Goal: Transaction & Acquisition: Purchase product/service

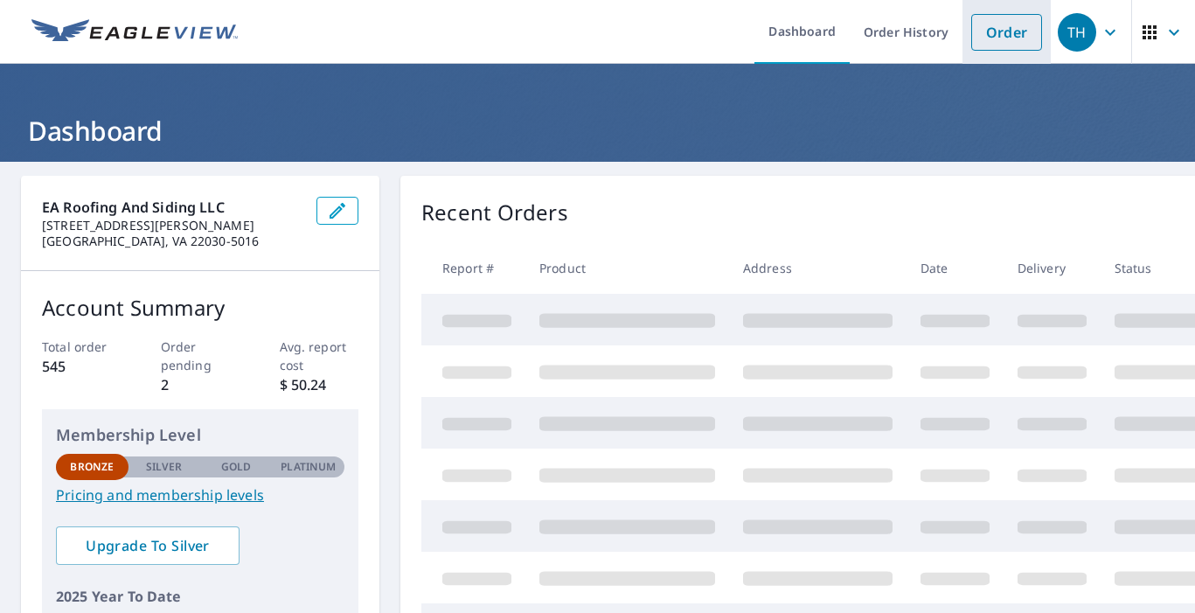
click at [1008, 31] on link "Order" at bounding box center [1006, 32] width 71 height 37
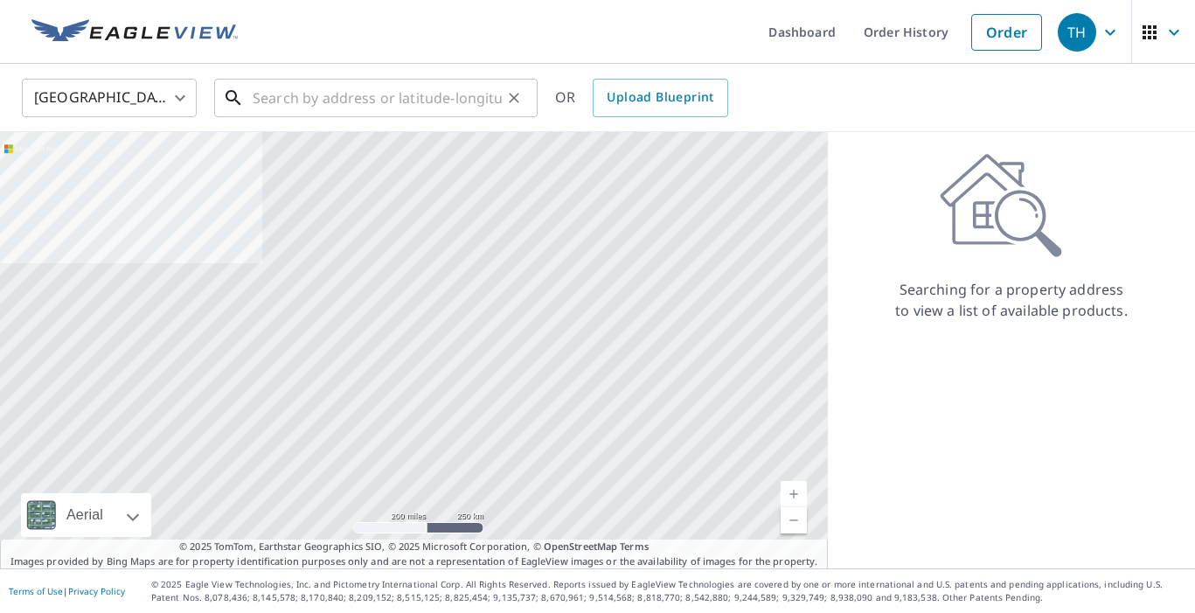
click at [423, 108] on input "text" at bounding box center [377, 97] width 249 height 49
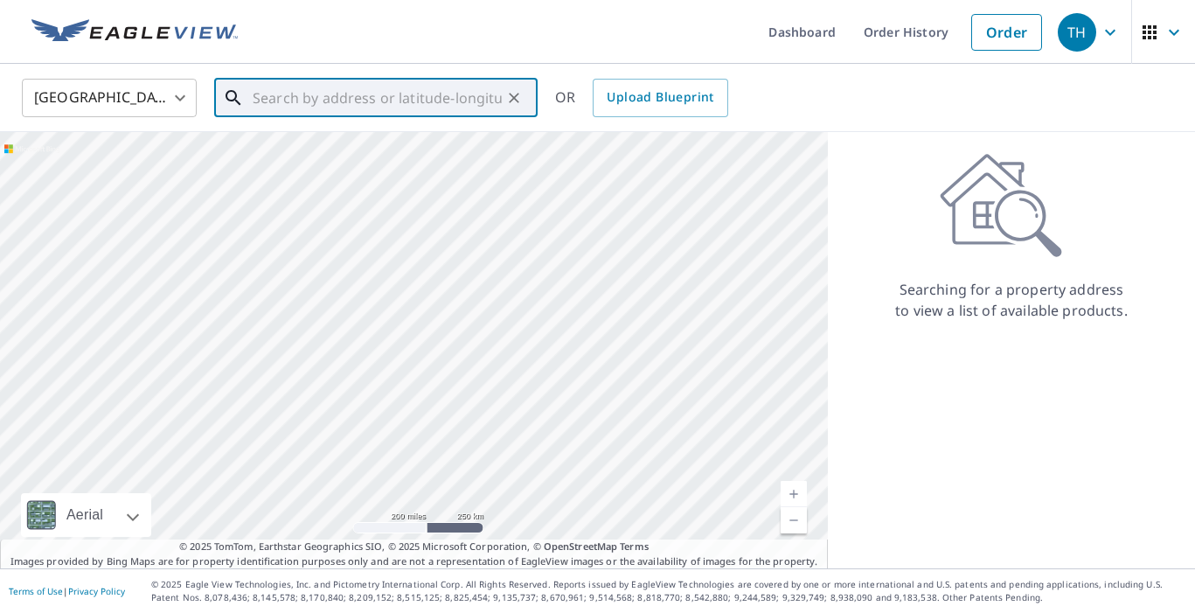
paste input "[GEOGRAPHIC_DATA]"
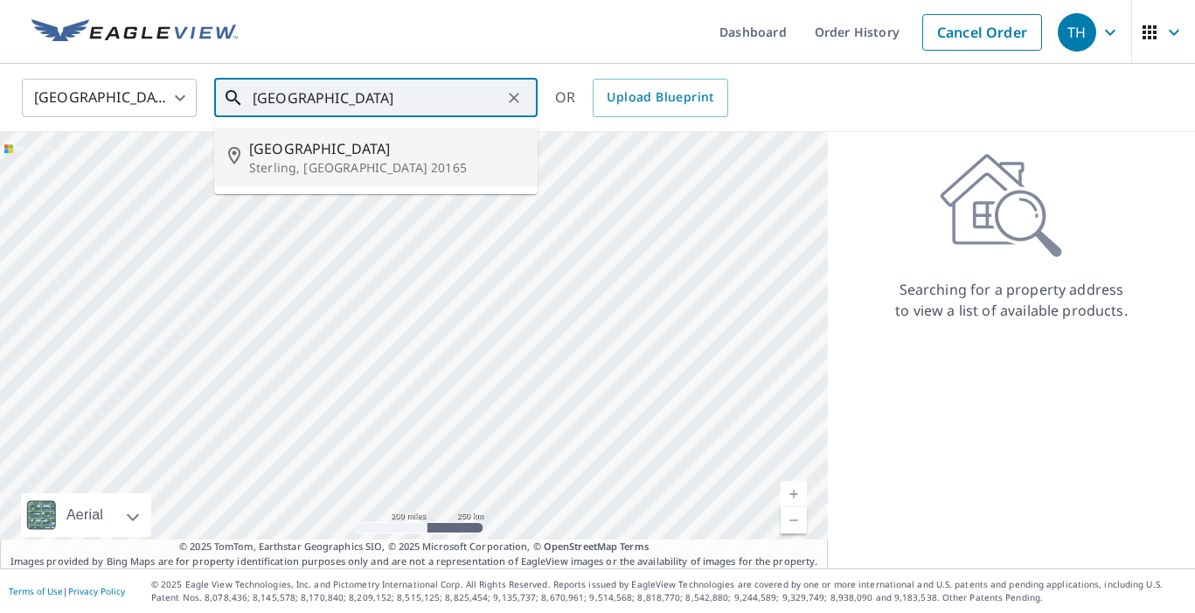
click at [419, 146] on span "[GEOGRAPHIC_DATA]" at bounding box center [386, 148] width 274 height 21
type input "[STREET_ADDRESS][PERSON_NAME]"
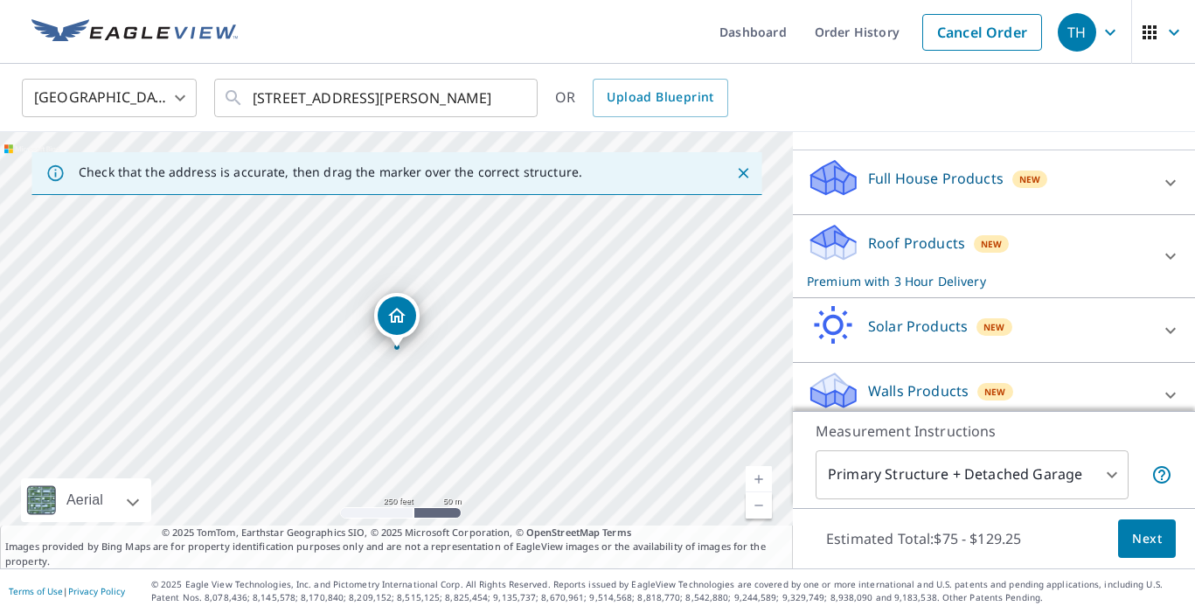
scroll to position [200, 0]
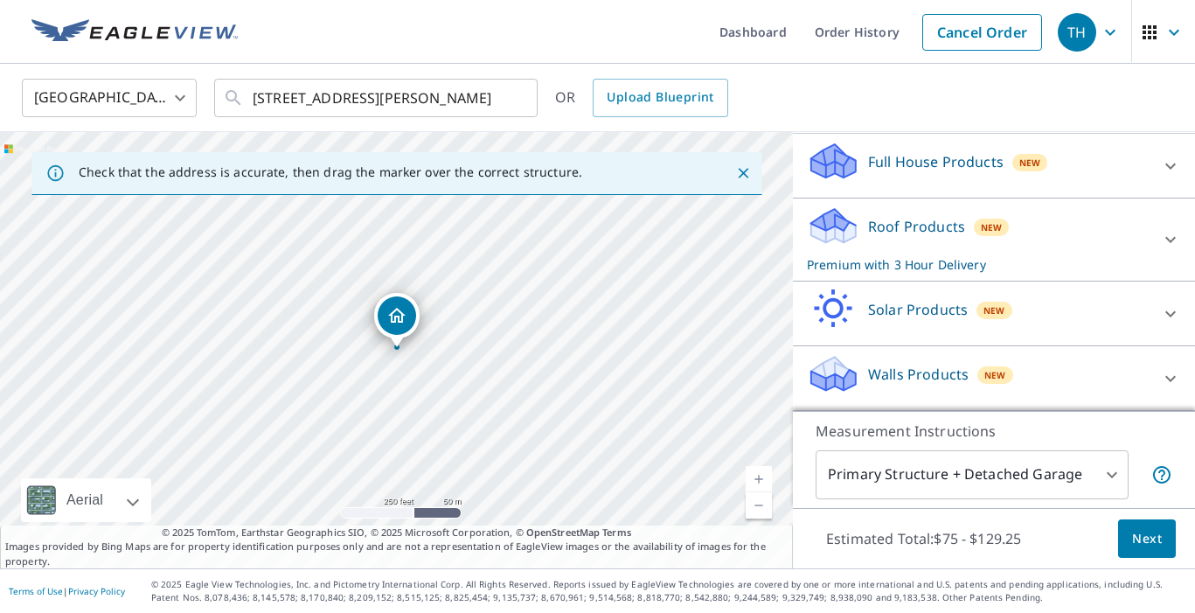
click at [1168, 238] on icon at bounding box center [1170, 239] width 21 height 21
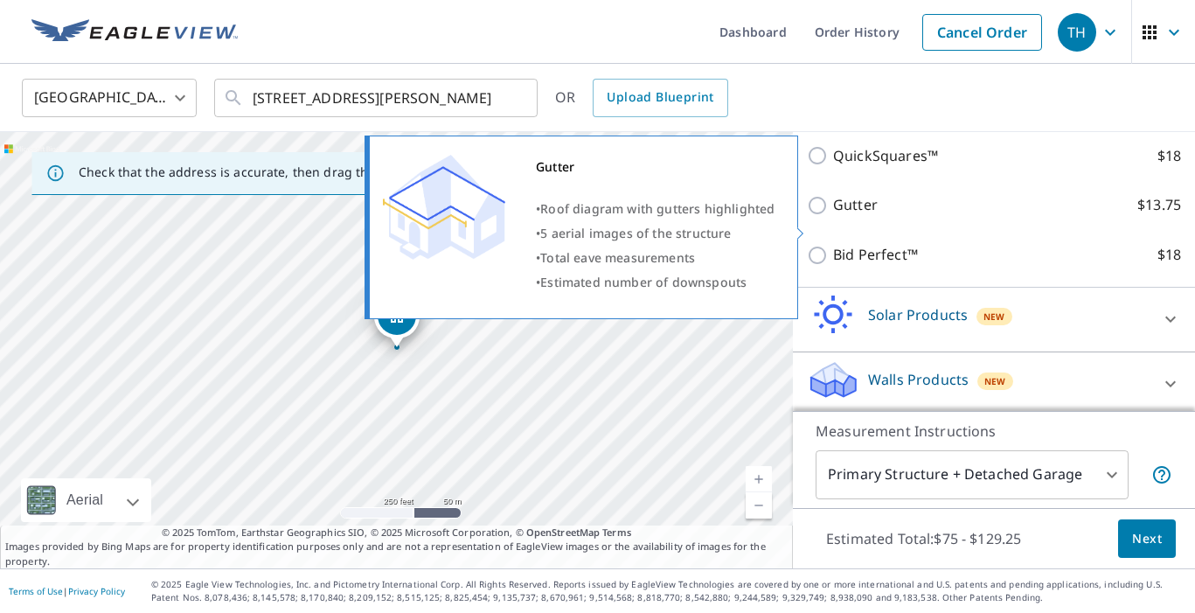
click at [824, 216] on input "Gutter $13.75" at bounding box center [820, 205] width 26 height 21
checkbox input "true"
checkbox input "false"
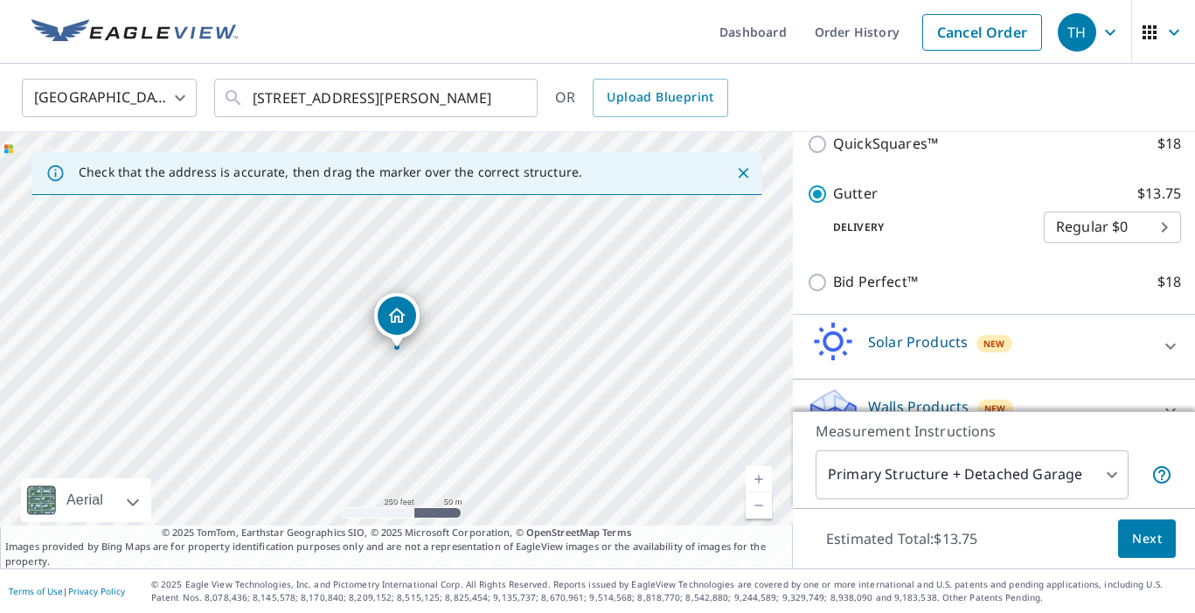
scroll to position [435, 0]
click at [1146, 531] on span "Next" at bounding box center [1147, 539] width 30 height 22
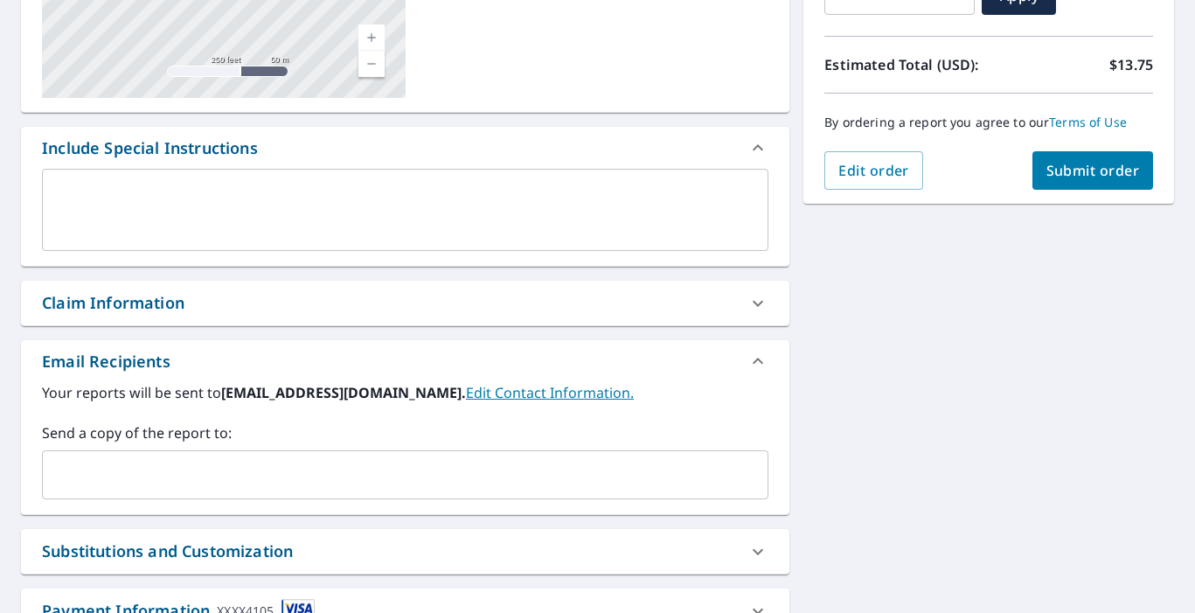
scroll to position [372, 0]
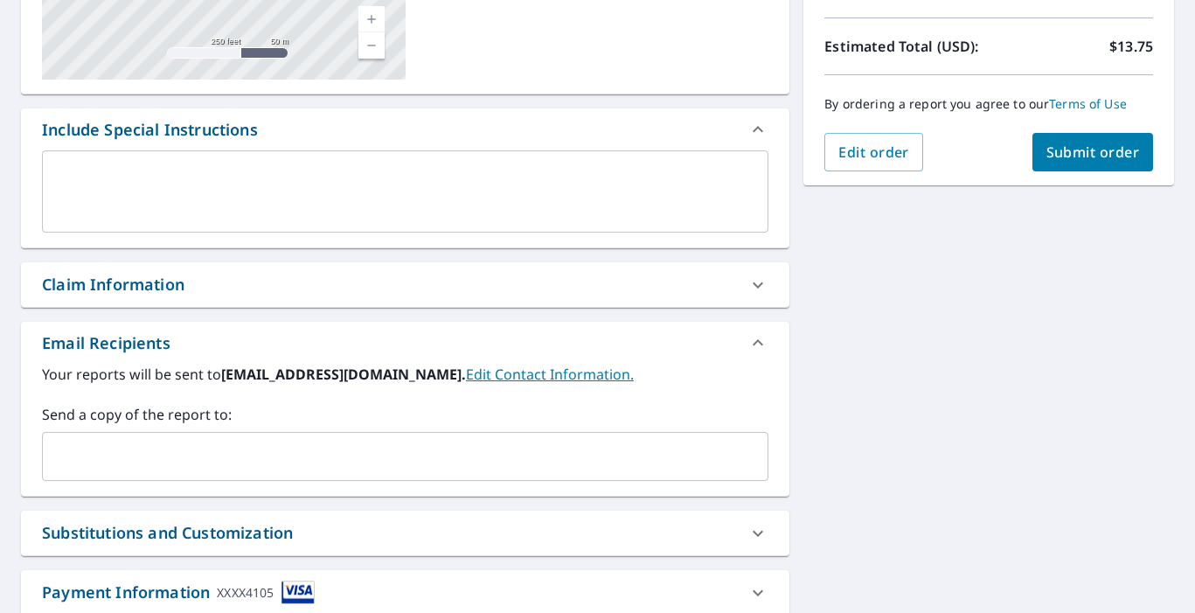
click at [289, 463] on input "text" at bounding box center [392, 456] width 684 height 33
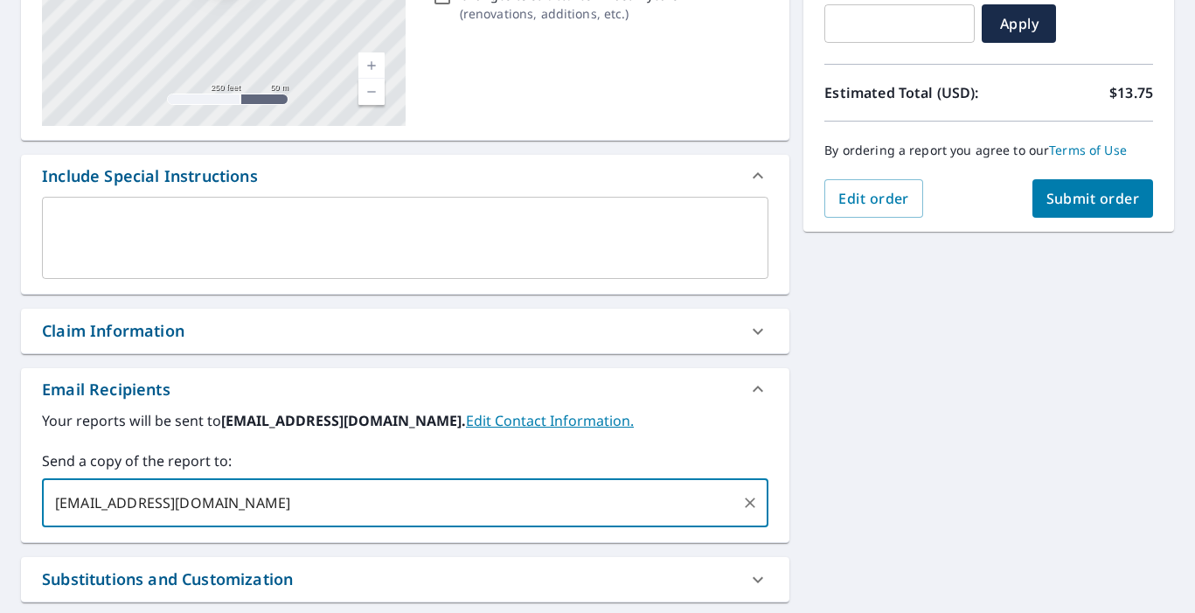
scroll to position [327, 0]
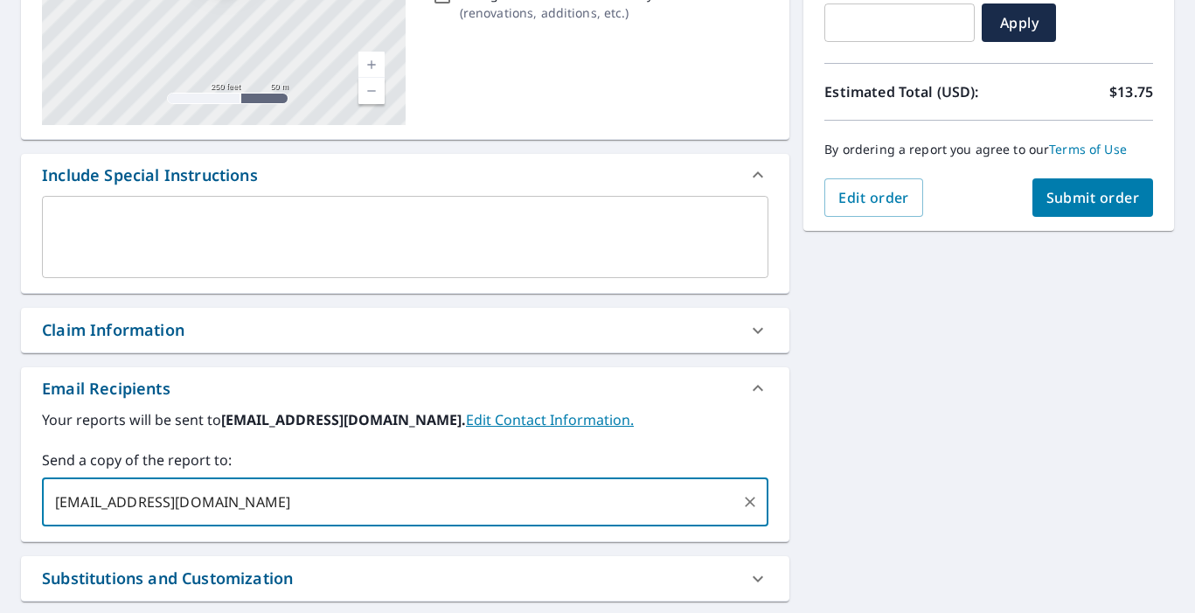
type input "[EMAIL_ADDRESS][DOMAIN_NAME]"
click at [1120, 201] on span "Submit order" at bounding box center [1093, 197] width 94 height 19
checkbox input "true"
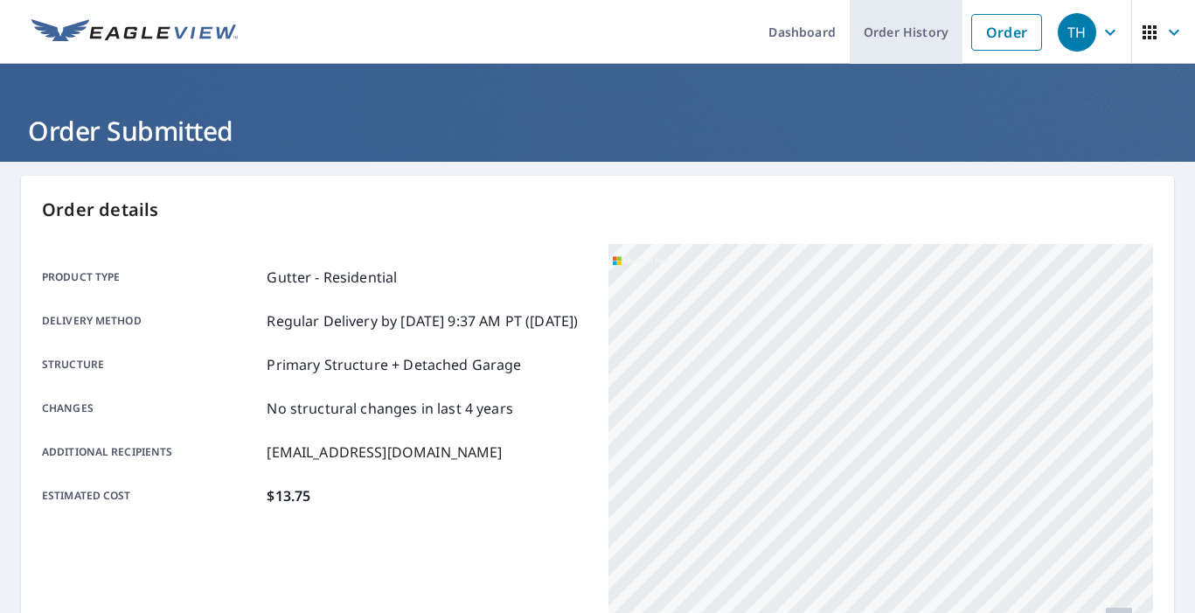
click at [912, 31] on link "Order History" at bounding box center [905, 32] width 113 height 64
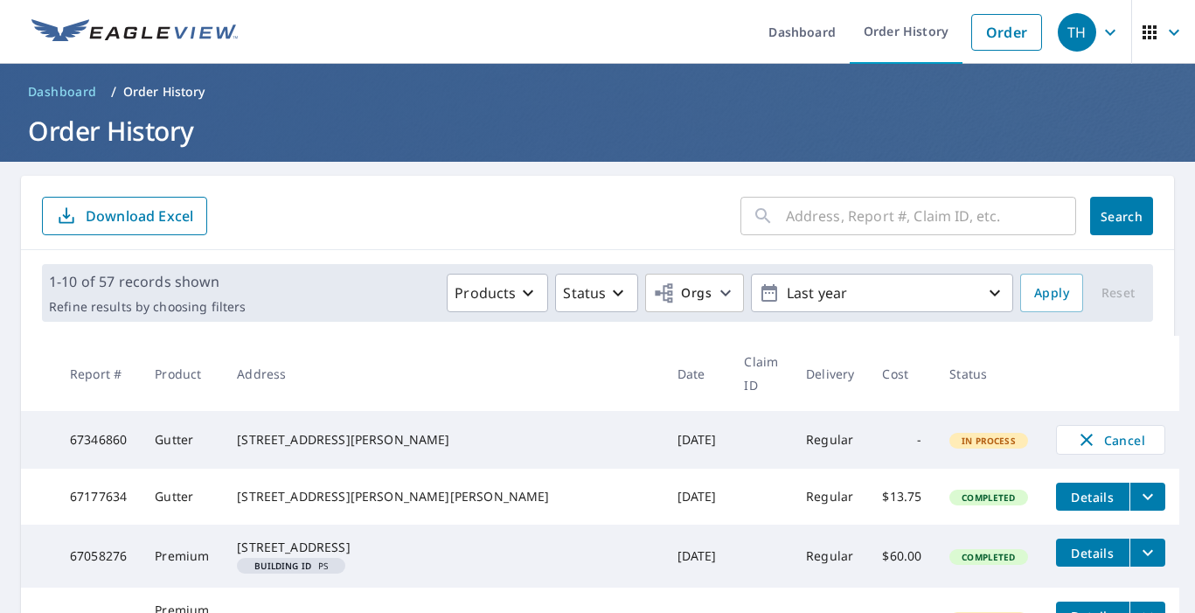
click at [868, 444] on td "-" at bounding box center [901, 440] width 67 height 58
